Goal: Task Accomplishment & Management: Manage account settings

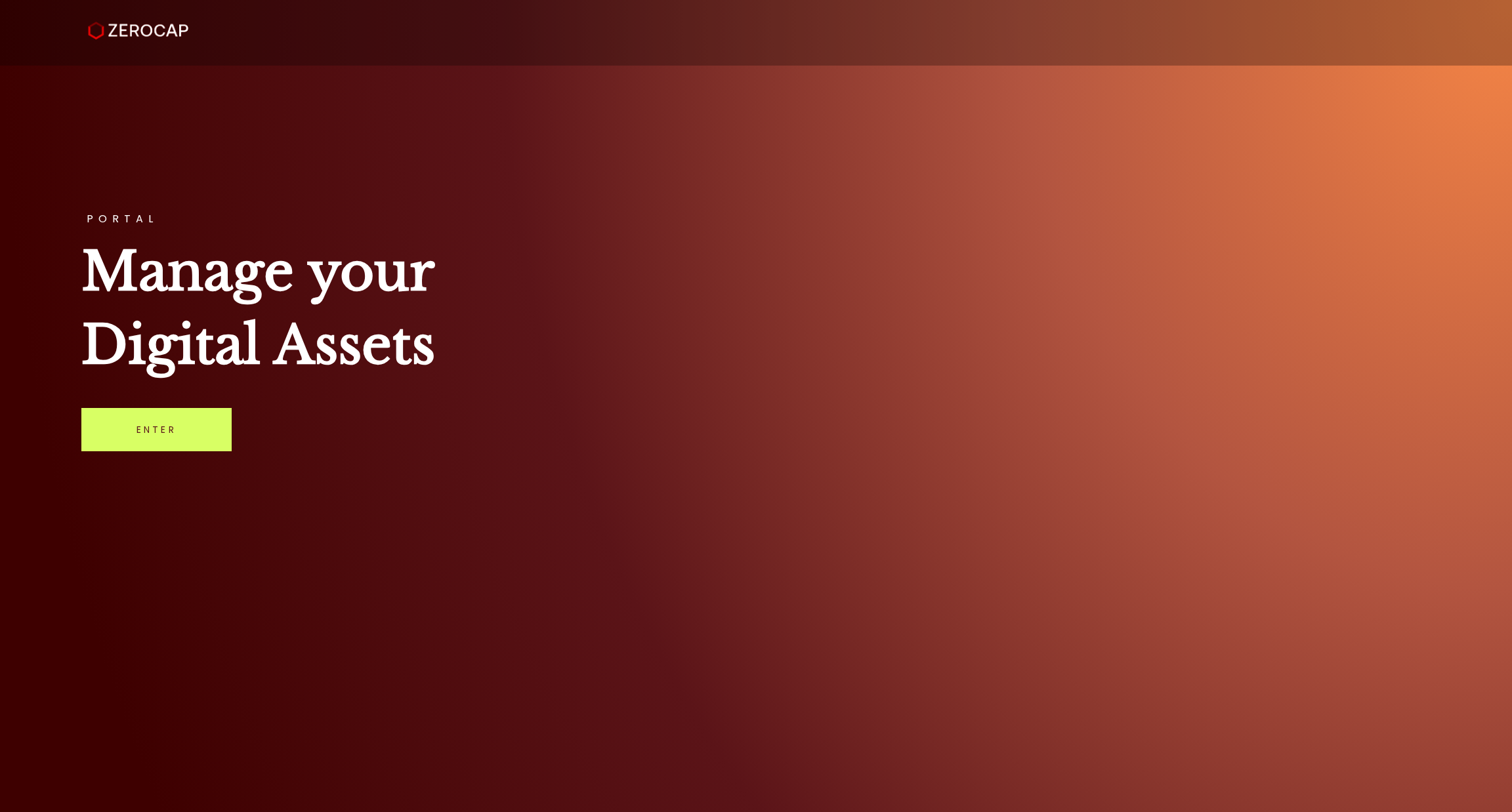
click at [180, 419] on link "Enter" at bounding box center [156, 430] width 151 height 43
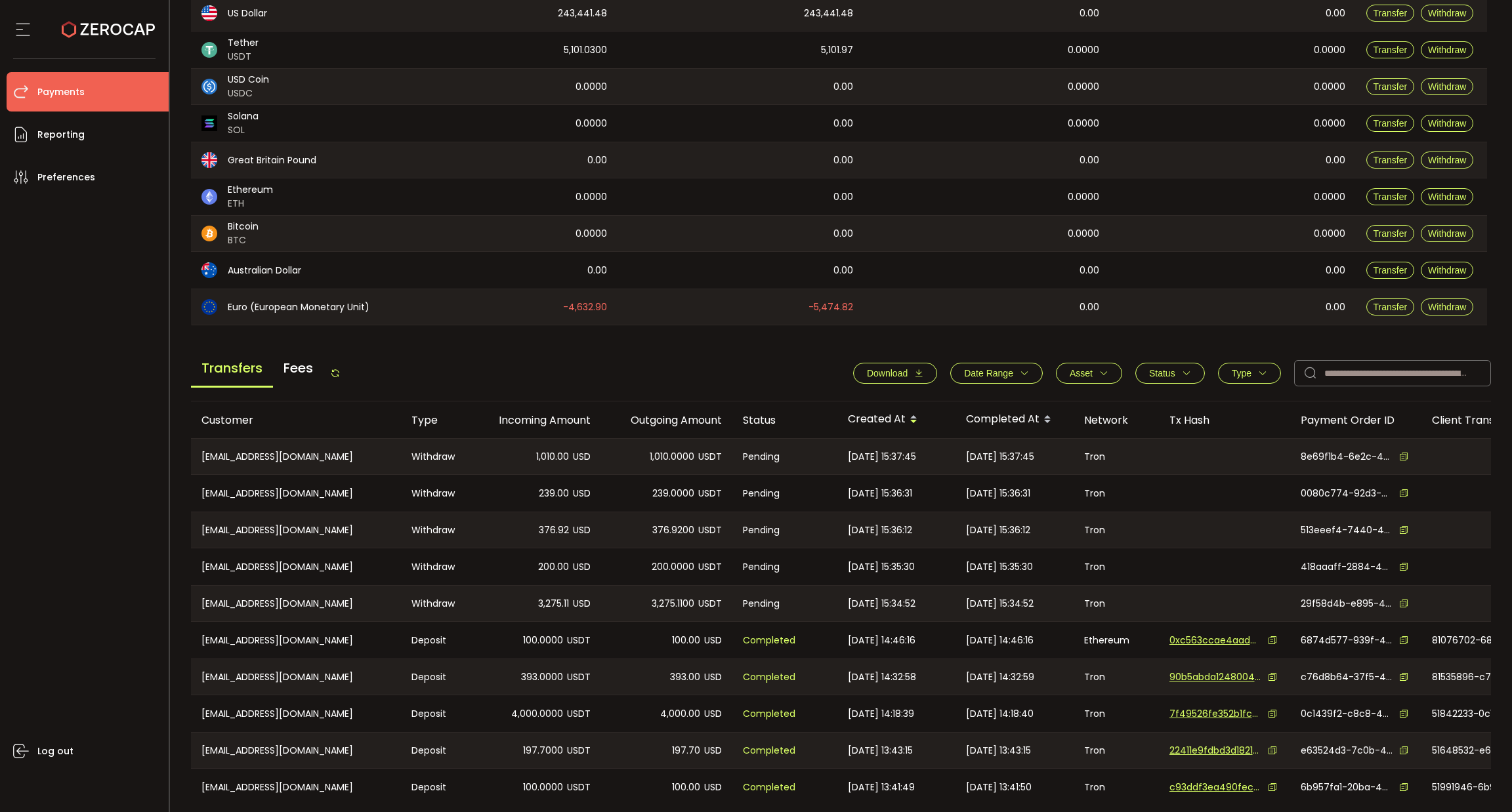
scroll to position [152, 0]
